Goal: Download file/media

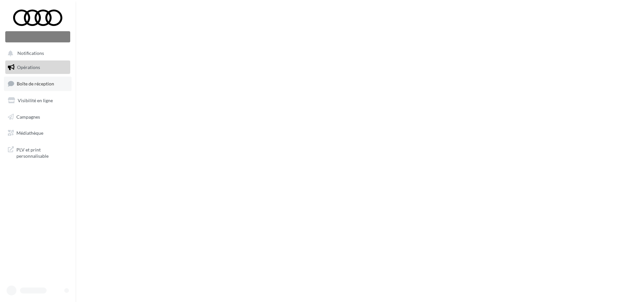
click at [38, 82] on span "Boîte de réception" at bounding box center [35, 84] width 37 height 6
click at [33, 133] on span "Médiathèque" at bounding box center [29, 133] width 27 height 6
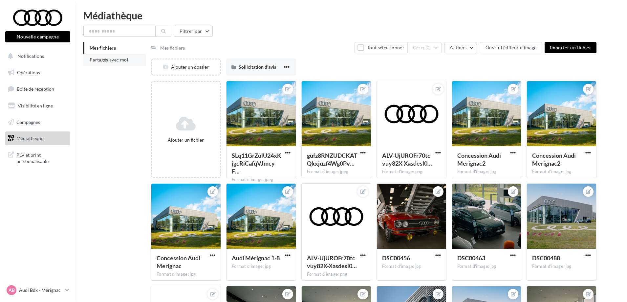
click at [101, 57] on span "Partagés avec moi" at bounding box center [109, 60] width 39 height 6
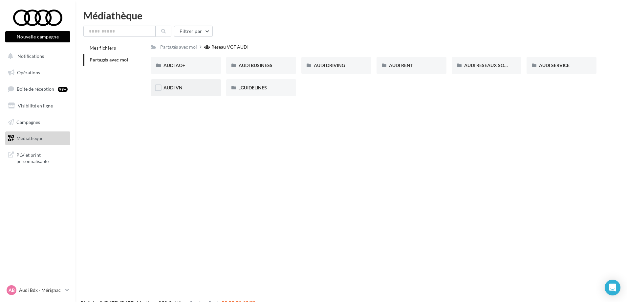
click at [184, 85] on div "AUDI VN" at bounding box center [185, 87] width 45 height 7
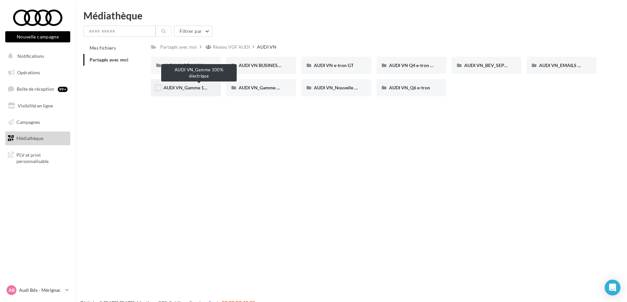
click at [191, 89] on span "AUDI VN_Gamme 100% électrique" at bounding box center [198, 88] width 71 height 6
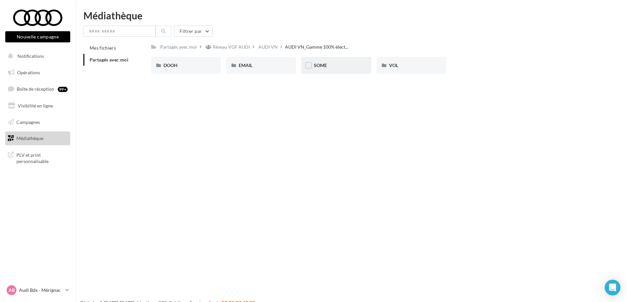
click at [334, 68] on div "SOME" at bounding box center [336, 65] width 45 height 7
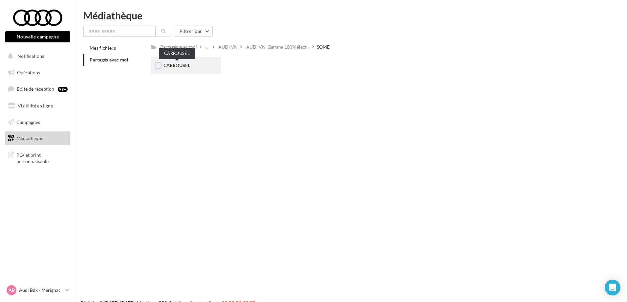
click at [182, 66] on span "CARROUSEL" at bounding box center [176, 65] width 27 height 6
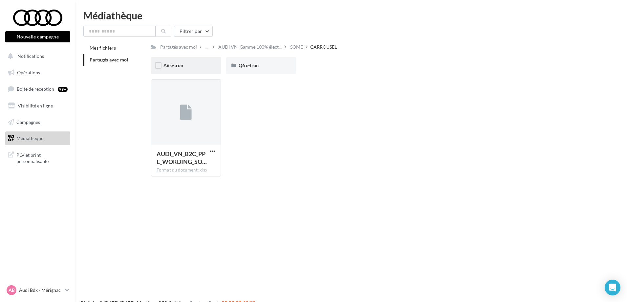
click at [191, 65] on div "A6 e-tron" at bounding box center [185, 65] width 45 height 7
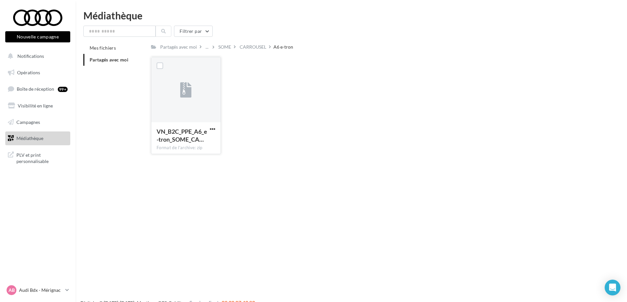
click at [213, 125] on div "VN_B2C_PPE_A6_e-tron_SOME_CA… Format de l'archive: zip" at bounding box center [185, 137] width 69 height 31
click at [214, 129] on span "button" at bounding box center [213, 129] width 6 height 6
click at [195, 143] on button "Télécharger" at bounding box center [184, 141] width 66 height 17
click at [250, 48] on div "CARROUSEL" at bounding box center [253, 47] width 27 height 7
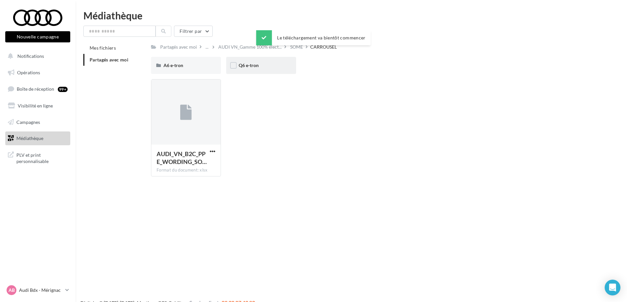
click at [281, 63] on div "Q6 e-tron" at bounding box center [261, 65] width 45 height 7
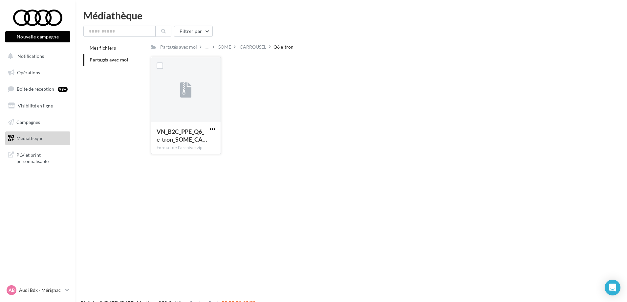
click at [212, 128] on span "button" at bounding box center [213, 129] width 6 height 6
click at [191, 143] on button "Télécharger" at bounding box center [184, 141] width 66 height 17
click at [30, 291] on p "Audi Bdx - Mérignac" at bounding box center [41, 289] width 44 height 7
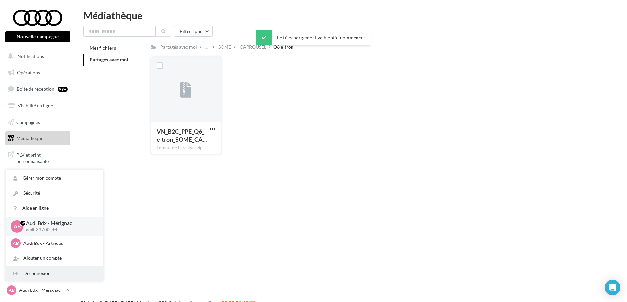
click at [38, 272] on div "Déconnexion" at bounding box center [55, 273] width 98 height 15
